Goal: Answer question/provide support: Answer question/provide support

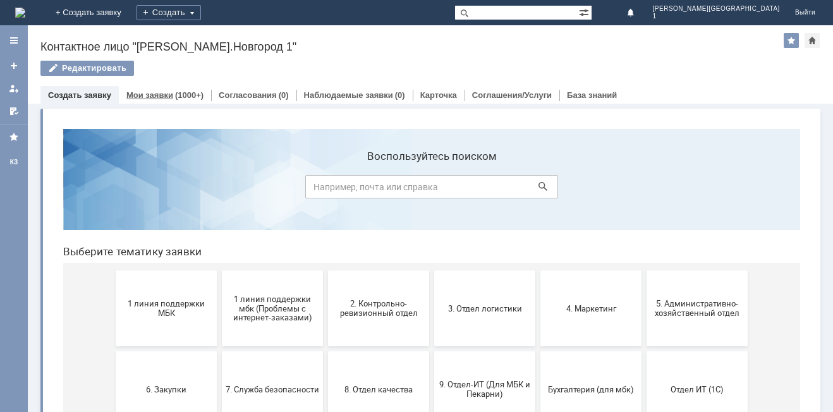
click at [145, 93] on link "Мои заявки" at bounding box center [149, 94] width 47 height 9
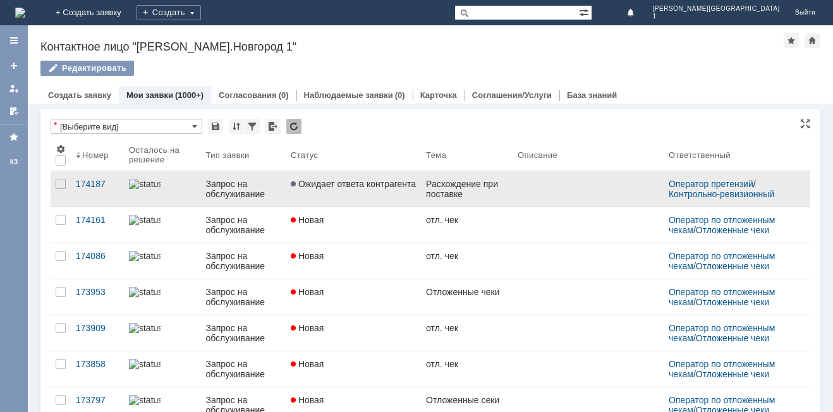
click at [381, 191] on link "Ожидает ответа контрагента" at bounding box center [353, 188] width 135 height 35
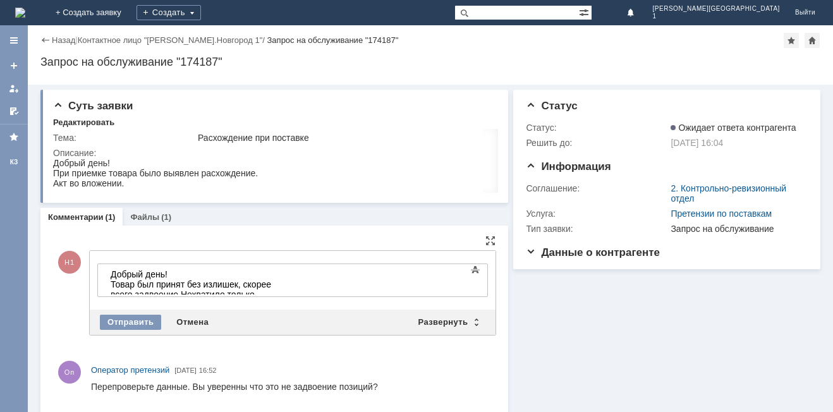
click at [66, 313] on div "Н1 Добавление комментария Внимание! Основные параметры Текст Жирный Курсив Подч…" at bounding box center [274, 292] width 442 height 117
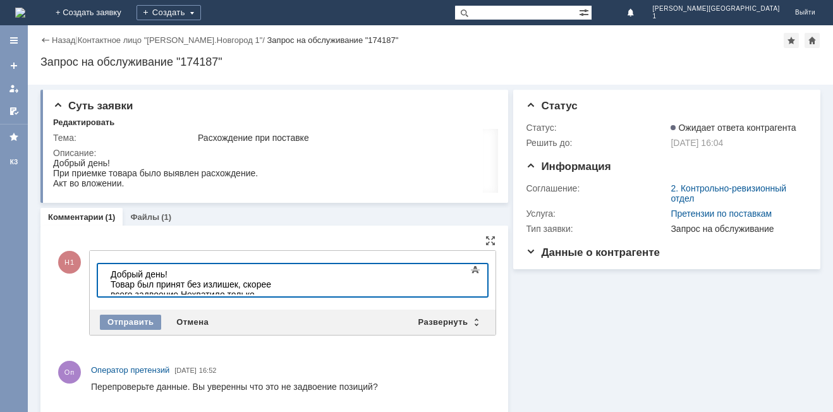
click at [290, 286] on div "Товар был принят без излишек, скорее всего задвоение.Нехватило только" at bounding box center [200, 289] width 179 height 20
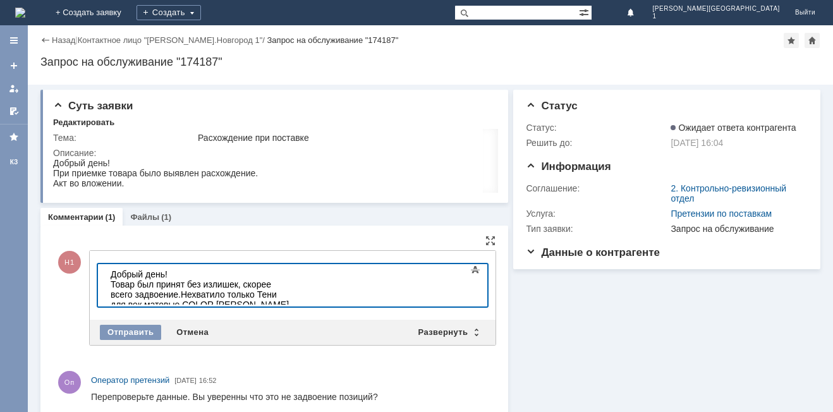
scroll to position [653, 8]
click at [290, 282] on div "Товар был принят без излишек, скорее всего задвоение.Нехватило только Тени для …" at bounding box center [200, 299] width 179 height 40
click at [290, 284] on div "Товар был принят без излишек, скорее всего задвоение.Не хватило только Тени для…" at bounding box center [200, 299] width 179 height 40
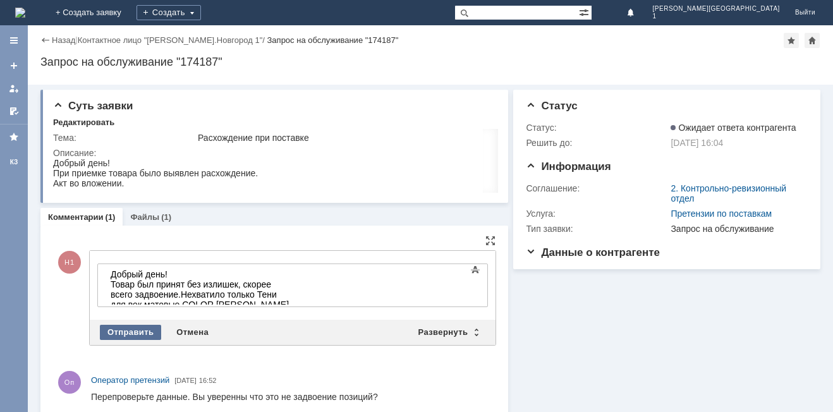
click at [140, 337] on div "Отправить" at bounding box center [130, 332] width 61 height 15
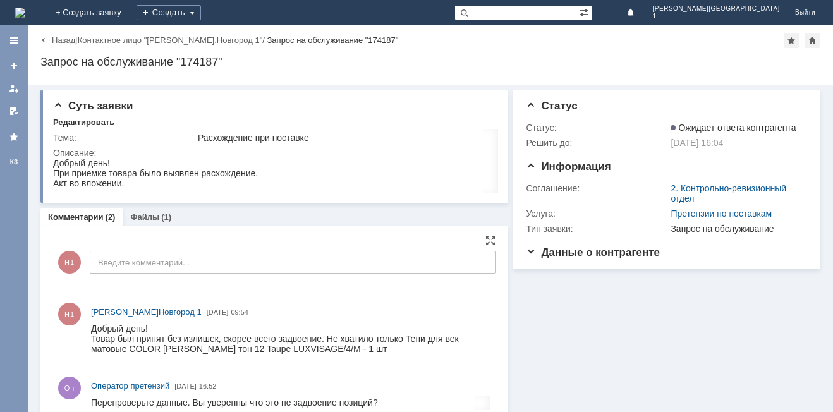
scroll to position [0, 0]
click at [51, 41] on div "Назад" at bounding box center [57, 39] width 35 height 9
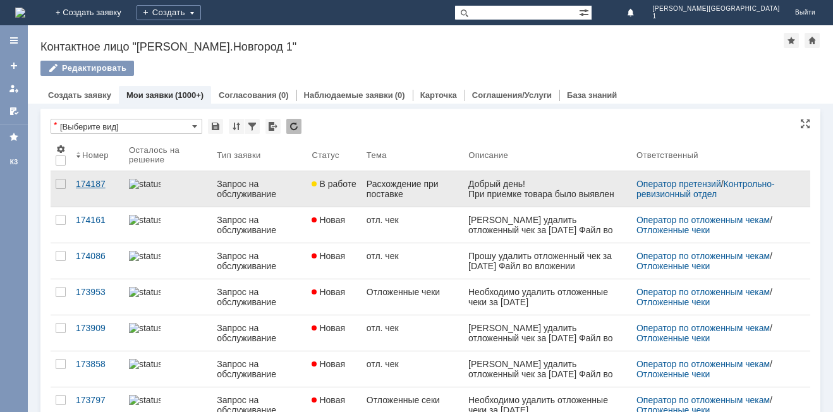
click at [95, 185] on div "174187" at bounding box center [97, 184] width 43 height 10
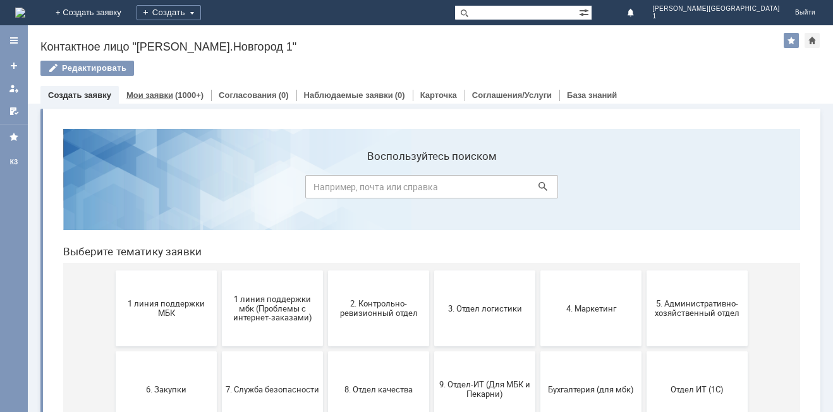
click at [164, 95] on link "Мои заявки" at bounding box center [149, 94] width 47 height 9
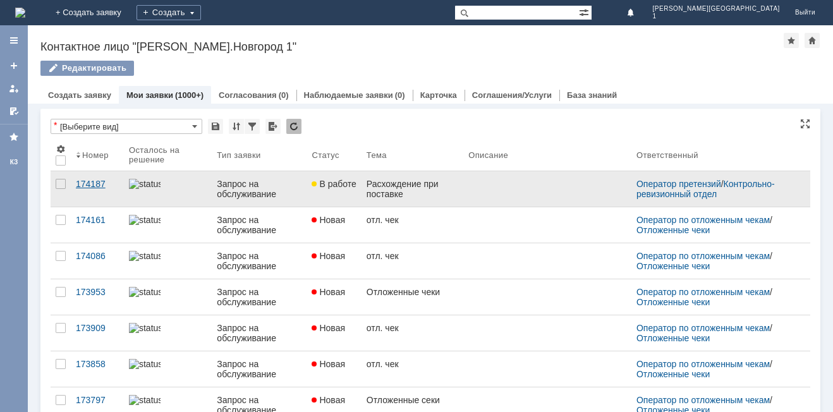
click at [85, 181] on div "174187" at bounding box center [97, 184] width 43 height 10
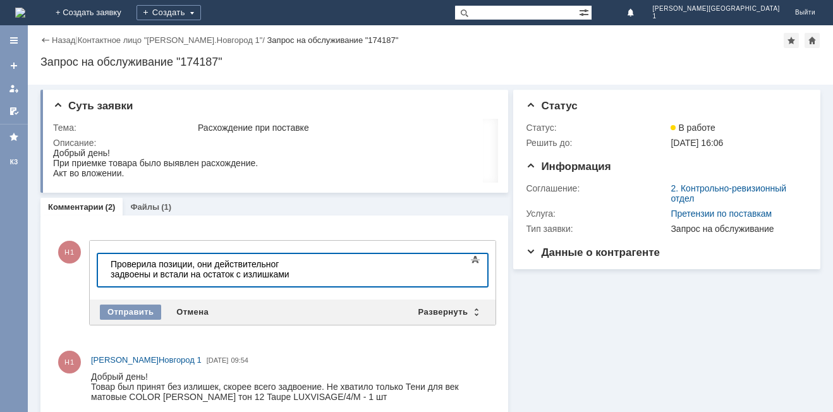
click at [279, 263] on div "Проверила позиции, они действительног задвоены и встали на остаток с излишками" at bounding box center [200, 269] width 179 height 20
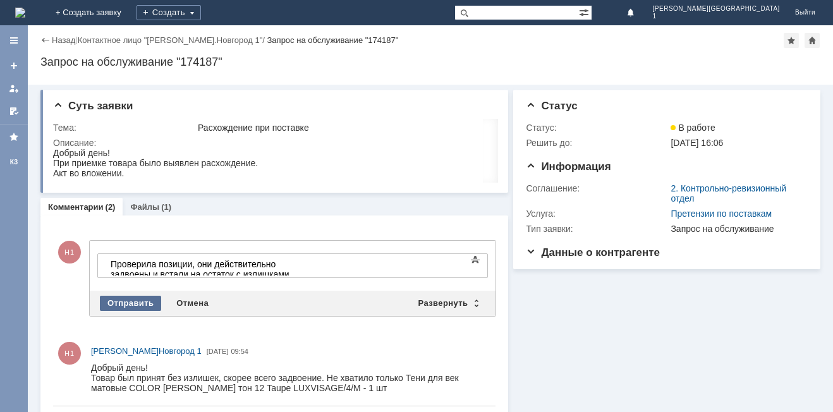
click at [145, 301] on div "Отправить" at bounding box center [130, 303] width 61 height 15
